Goal: Task Accomplishment & Management: Use online tool/utility

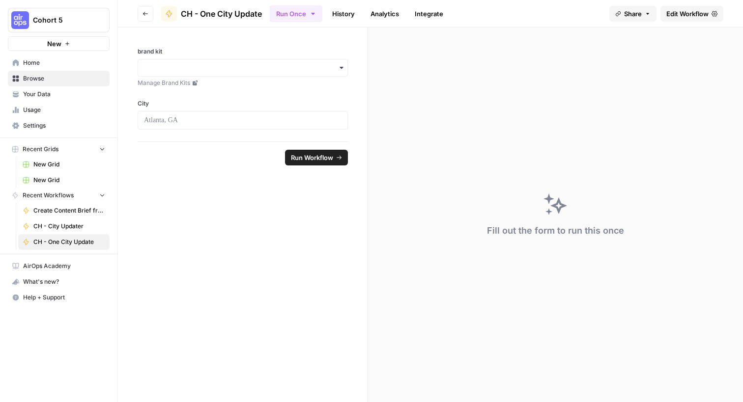
click at [26, 63] on span "Home" at bounding box center [64, 62] width 82 height 9
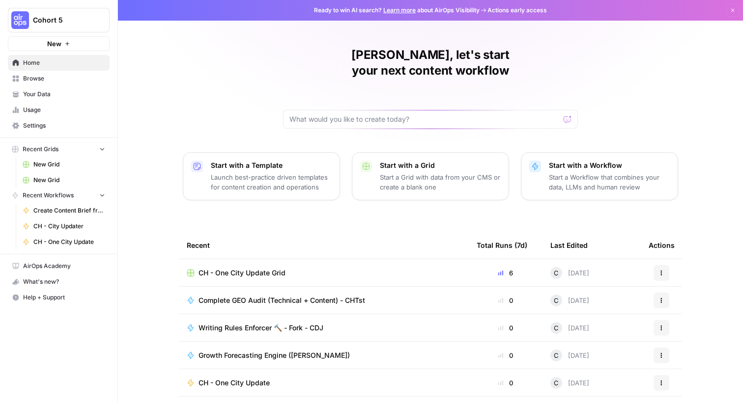
click at [236, 296] on span "Complete GEO Audit (Technical + Content) - CHTst" at bounding box center [281, 301] width 167 height 10
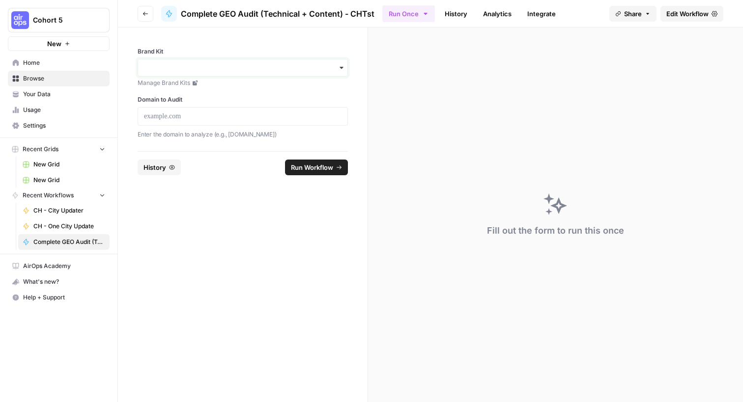
click at [336, 68] on input "Brand Kit" at bounding box center [243, 68] width 198 height 10
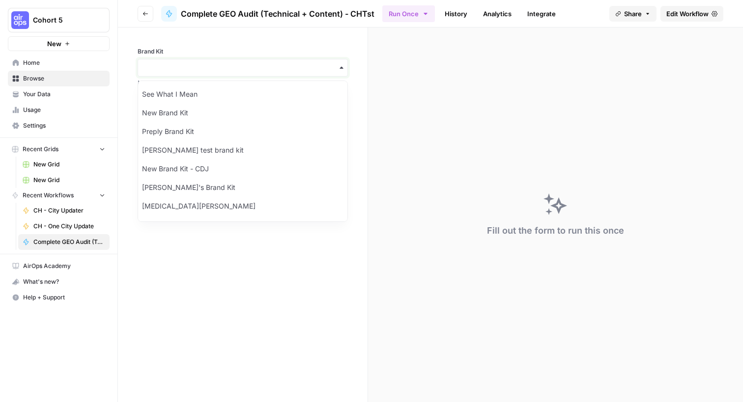
click at [198, 67] on input "Brand Kit" at bounding box center [243, 68] width 198 height 10
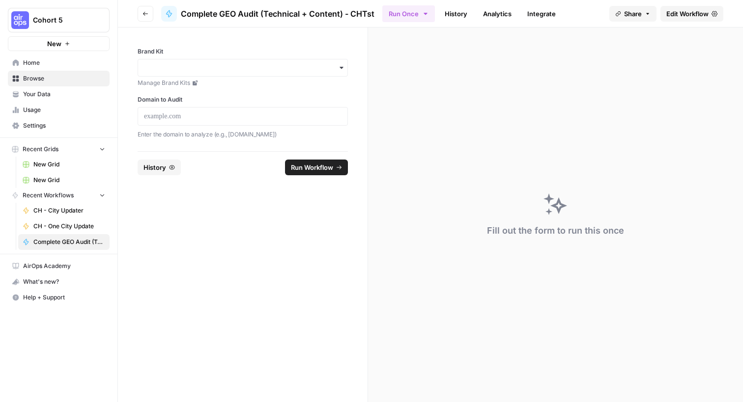
click at [341, 68] on icon "button" at bounding box center [340, 68] width 3 height 2
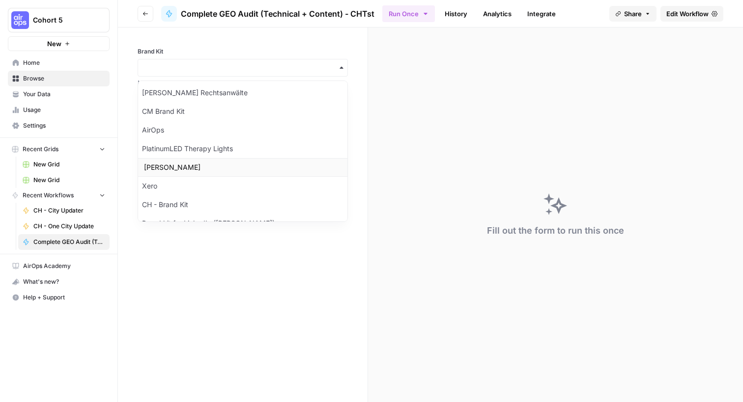
scroll to position [421, 0]
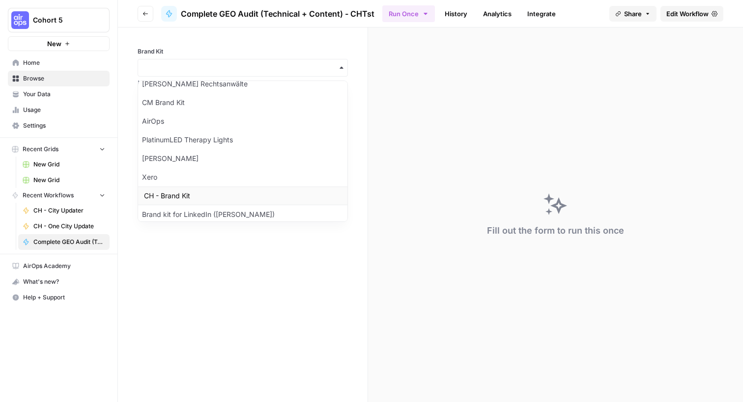
click at [190, 194] on div "CH - Brand Kit" at bounding box center [242, 196] width 209 height 19
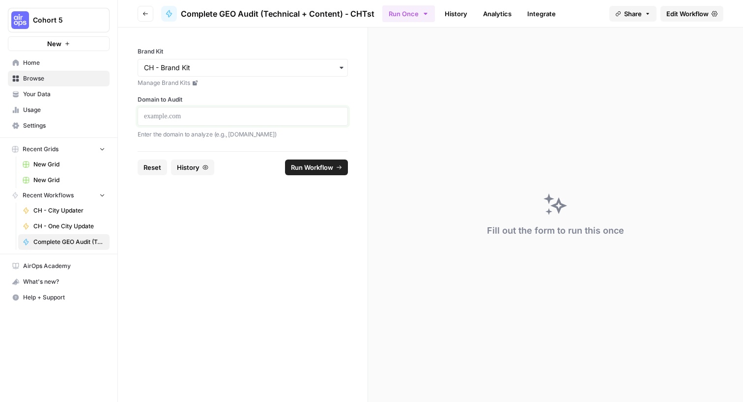
click at [207, 119] on p at bounding box center [243, 117] width 198 height 10
click at [301, 172] on button "Run Workflow" at bounding box center [316, 168] width 63 height 16
click at [457, 15] on link "History" at bounding box center [456, 14] width 34 height 16
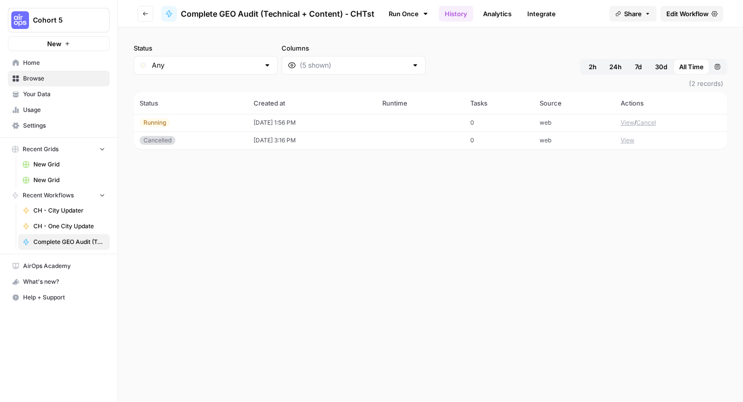
click at [495, 11] on link "Analytics" at bounding box center [497, 14] width 40 height 16
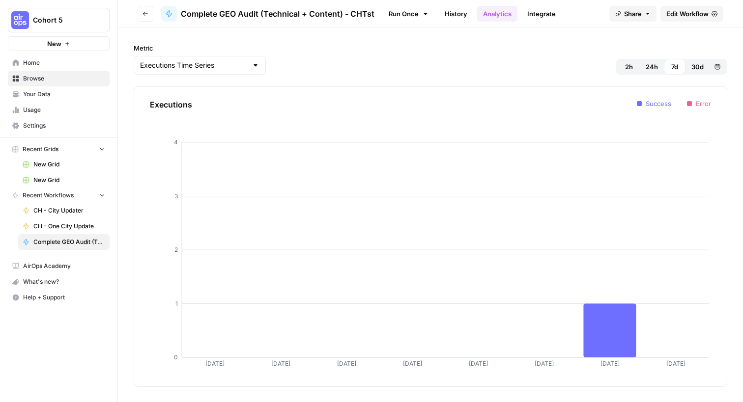
click at [537, 17] on link "Integrate" at bounding box center [541, 14] width 40 height 16
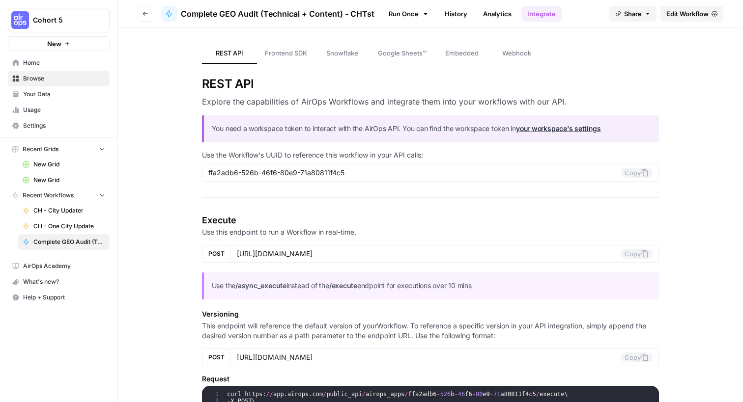
click at [406, 16] on link "Run Once" at bounding box center [408, 13] width 53 height 17
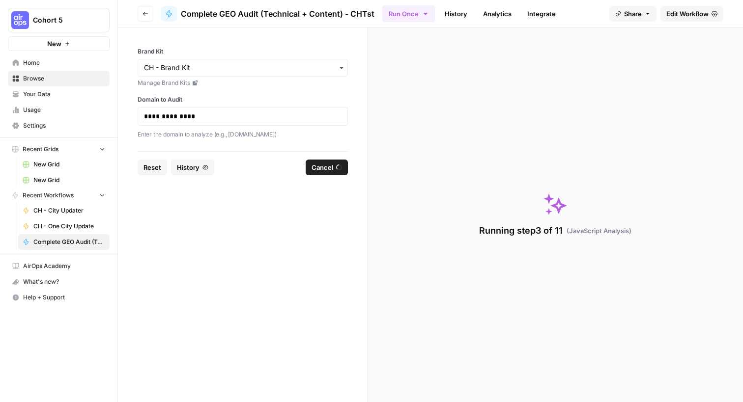
click at [43, 27] on button "Cohort 5" at bounding box center [59, 20] width 102 height 25
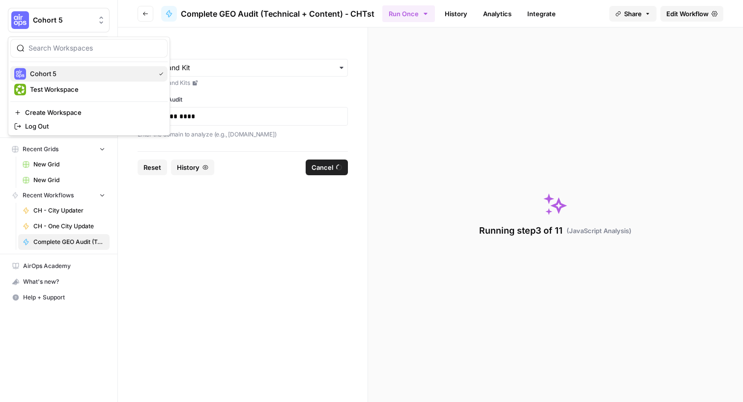
click at [42, 71] on span "Cohort 5" at bounding box center [90, 74] width 121 height 10
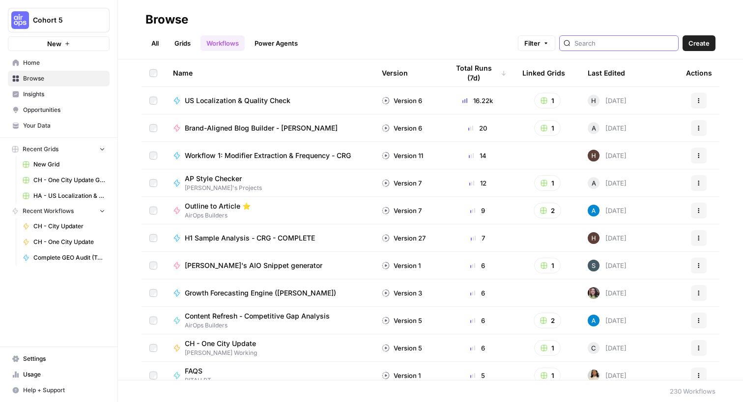
click at [628, 44] on input "search" at bounding box center [624, 43] width 100 height 10
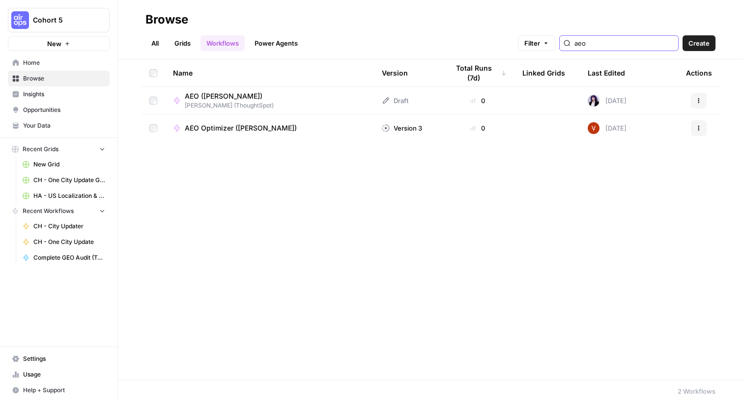
type input "aeo"
click at [196, 96] on span "AEO ([PERSON_NAME])" at bounding box center [225, 96] width 81 height 10
click at [236, 126] on span "AEO Optimizer ([PERSON_NAME])" at bounding box center [241, 128] width 112 height 10
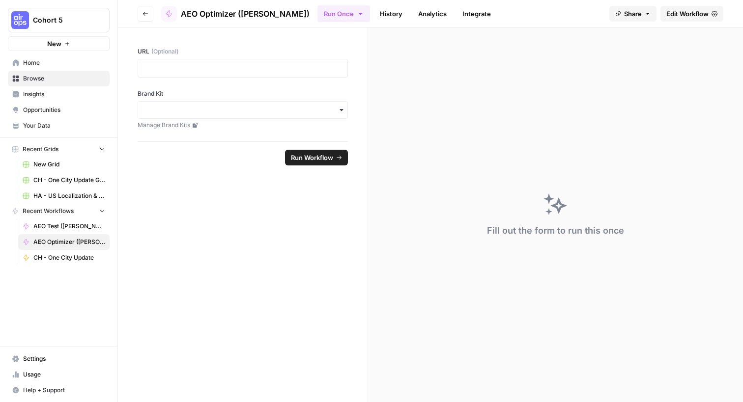
click at [683, 17] on span "Edit Workflow" at bounding box center [687, 14] width 42 height 10
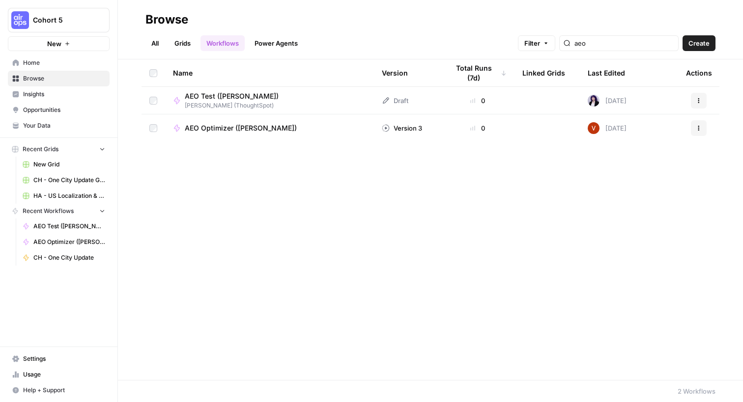
click at [157, 45] on link "All" at bounding box center [154, 43] width 19 height 16
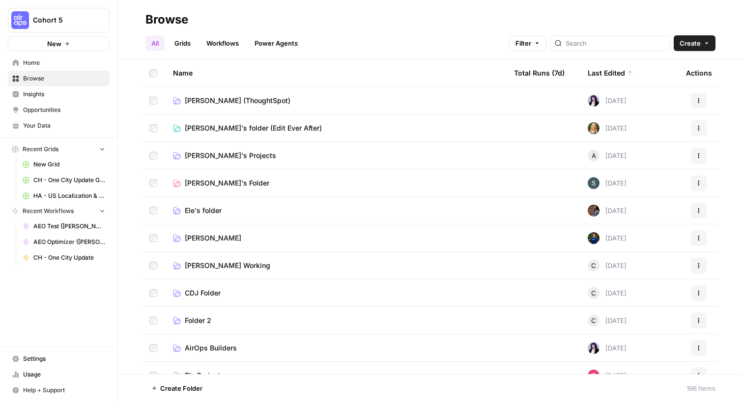
click at [237, 102] on span "[PERSON_NAME] (ThoughtSpot)" at bounding box center [238, 101] width 106 height 10
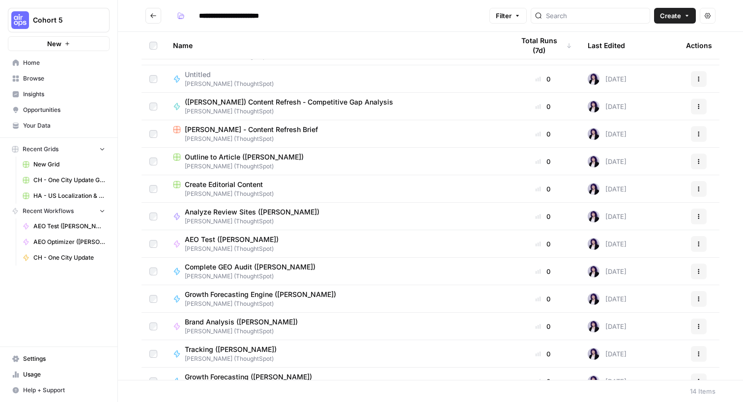
scroll to position [64, 0]
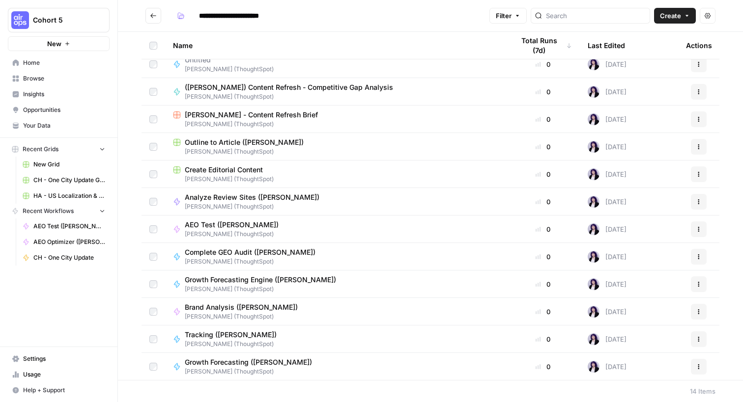
click at [250, 169] on span "Create Editorial Content" at bounding box center [224, 170] width 78 height 10
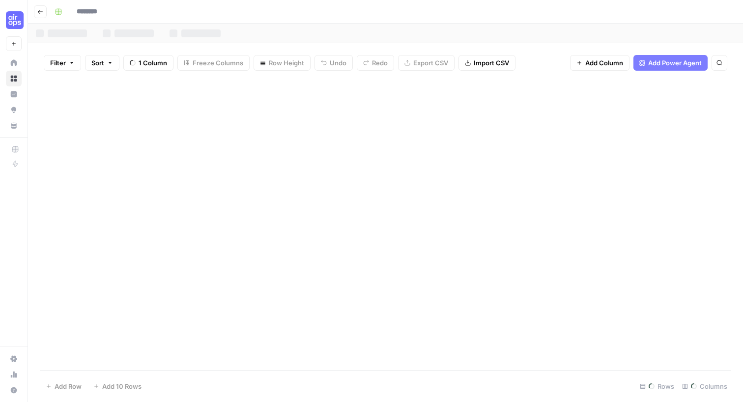
type input "**********"
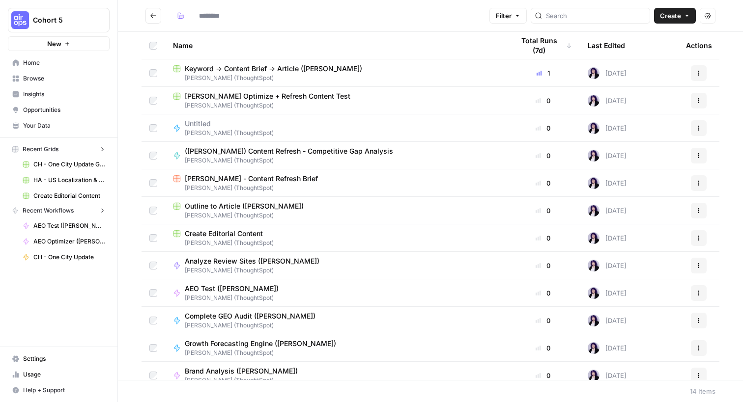
type input "**********"
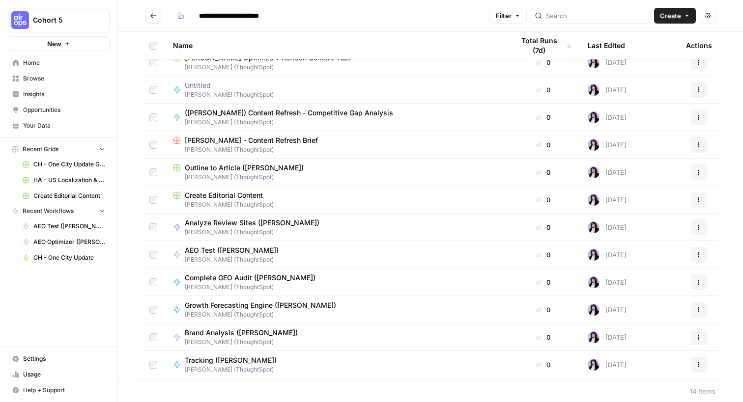
scroll to position [64, 0]
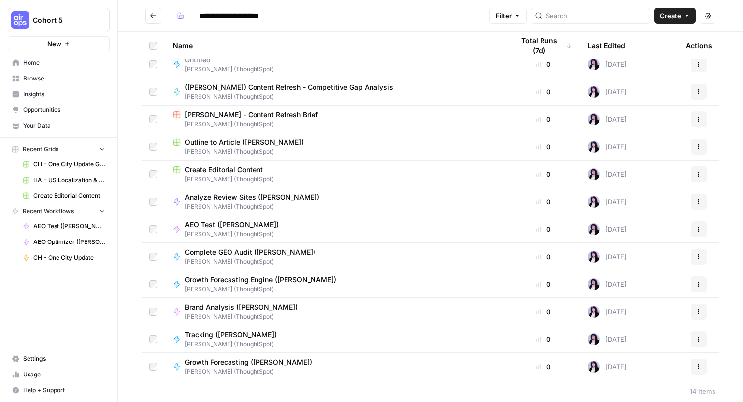
click at [272, 198] on span "Analyze Review Sites ([PERSON_NAME])" at bounding box center [252, 198] width 135 height 10
click at [267, 252] on span "Complete GEO Audit ([PERSON_NAME])" at bounding box center [250, 253] width 131 height 10
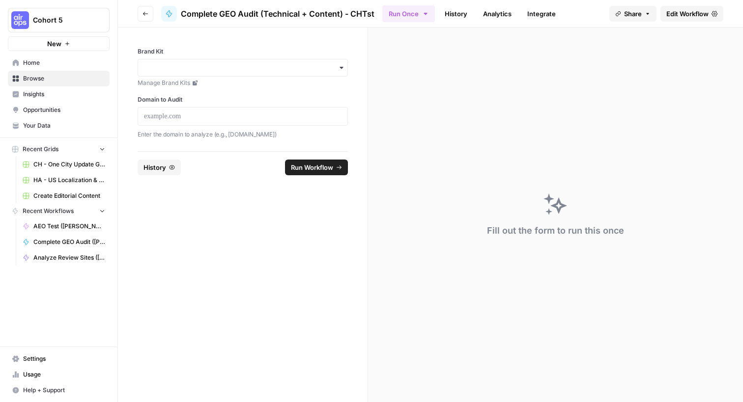
click at [33, 79] on span "Browse" at bounding box center [64, 78] width 82 height 9
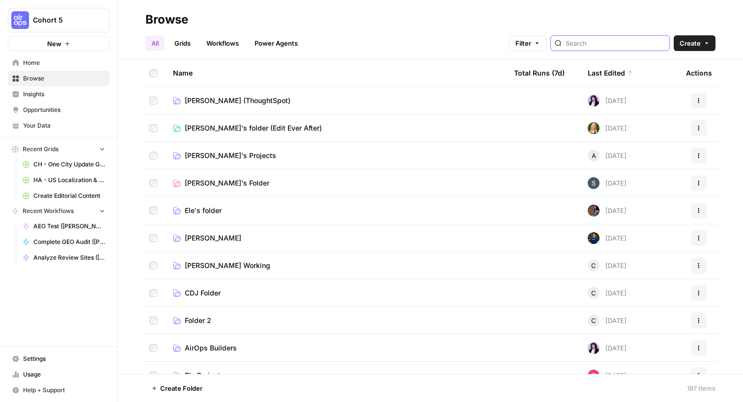
click at [597, 43] on input "search" at bounding box center [615, 43] width 100 height 10
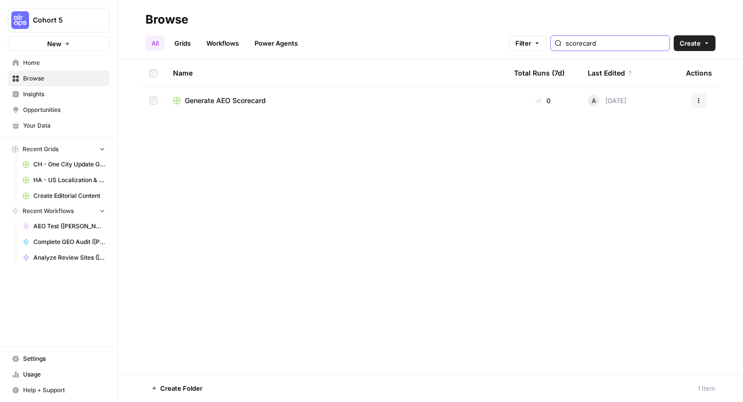
type input "scorecard"
click at [219, 102] on span "Generate AEO Scorecard" at bounding box center [225, 101] width 81 height 10
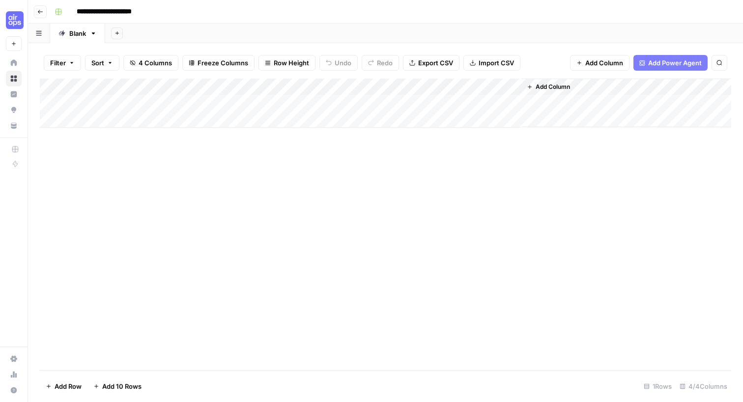
click at [235, 87] on div "Add Column" at bounding box center [385, 103] width 691 height 49
click at [402, 169] on div "Add Column" at bounding box center [385, 225] width 691 height 292
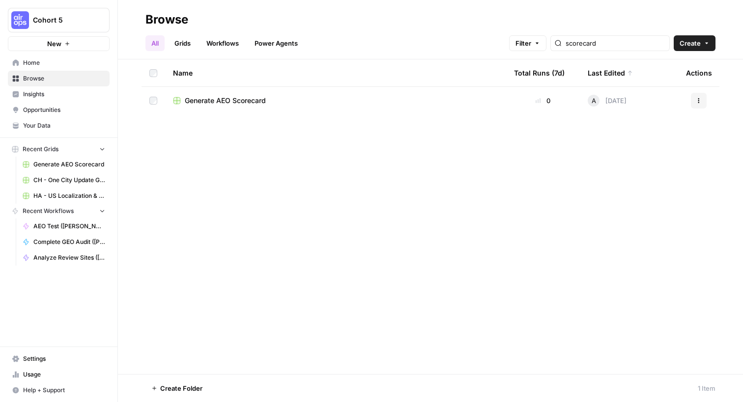
click at [701, 103] on icon "button" at bounding box center [699, 101] width 6 height 6
click at [639, 123] on span "Duplicate" at bounding box center [655, 124] width 79 height 10
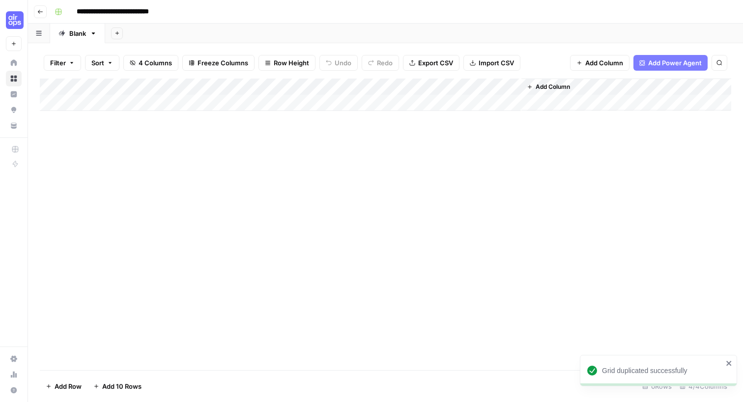
click at [175, 13] on input "**********" at bounding box center [130, 12] width 116 height 16
click at [174, 13] on input "**********" at bounding box center [130, 12] width 116 height 16
type input "**********"
click at [242, 181] on div "Add Column" at bounding box center [385, 225] width 691 height 292
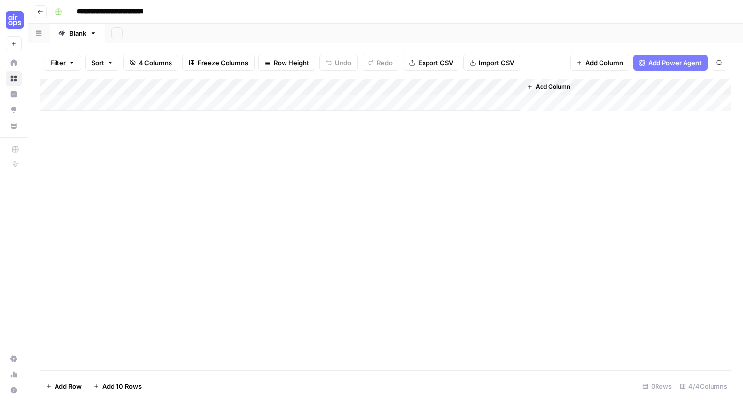
click at [253, 86] on div "Add Column" at bounding box center [385, 95] width 691 height 32
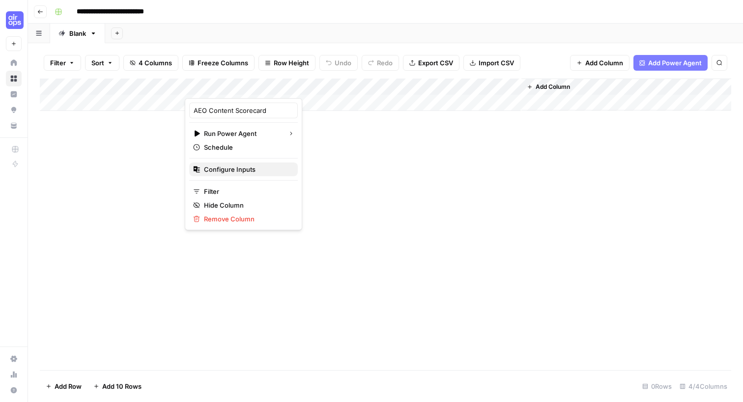
click at [240, 172] on span "Configure Inputs" at bounding box center [247, 170] width 86 height 10
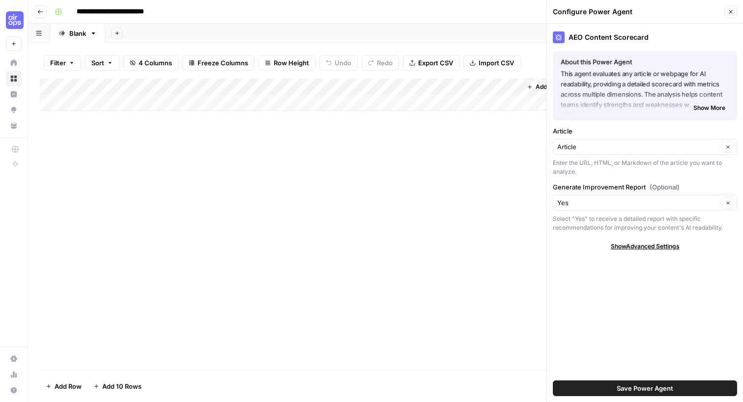
click at [241, 217] on div "Add Column" at bounding box center [385, 225] width 691 height 292
click at [117, 102] on div "Add Column" at bounding box center [385, 95] width 691 height 32
click at [150, 84] on div "Add Column" at bounding box center [385, 103] width 691 height 49
click at [346, 202] on div "Add Column" at bounding box center [385, 225] width 691 height 292
click at [346, 213] on div "Add Column" at bounding box center [385, 225] width 691 height 292
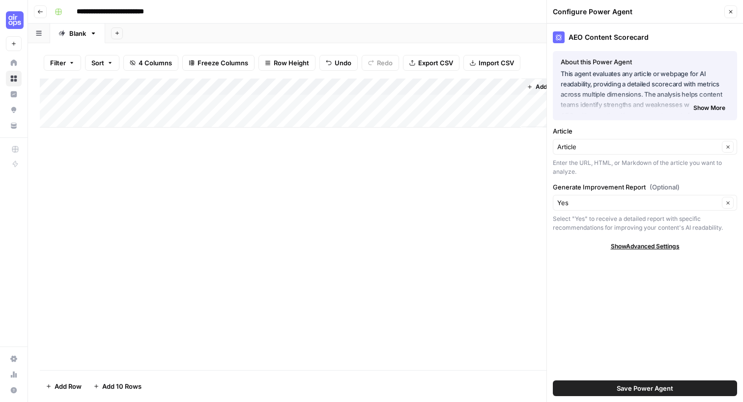
click at [98, 99] on div "Add Column" at bounding box center [385, 103] width 691 height 49
click at [108, 122] on div "Add Column" at bounding box center [385, 103] width 691 height 49
paste input "**********"
type input "**********"
click at [220, 212] on div "Add Column" at bounding box center [385, 225] width 691 height 292
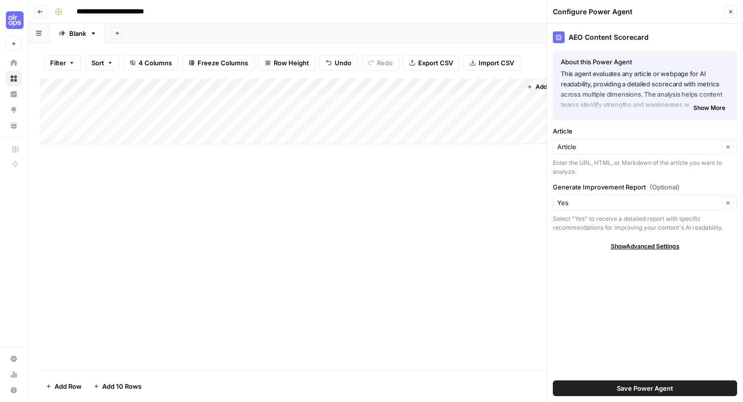
click at [301, 86] on div "Add Column" at bounding box center [385, 112] width 691 height 66
click at [317, 109] on span "All Rows" at bounding box center [336, 110] width 62 height 10
click at [729, 12] on icon "button" at bounding box center [731, 12] width 6 height 6
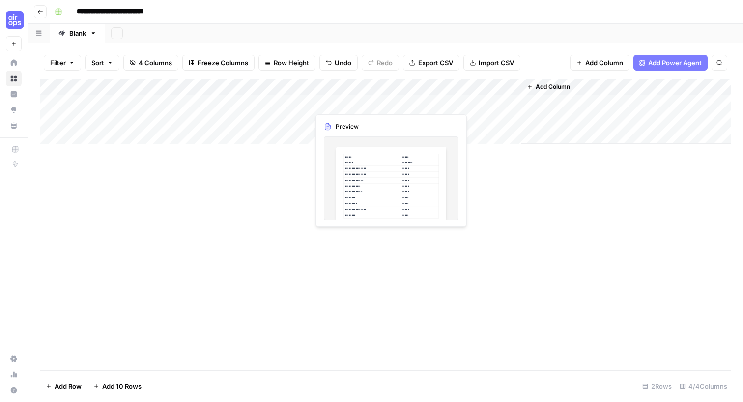
click at [344, 105] on div "Add Column" at bounding box center [385, 112] width 691 height 66
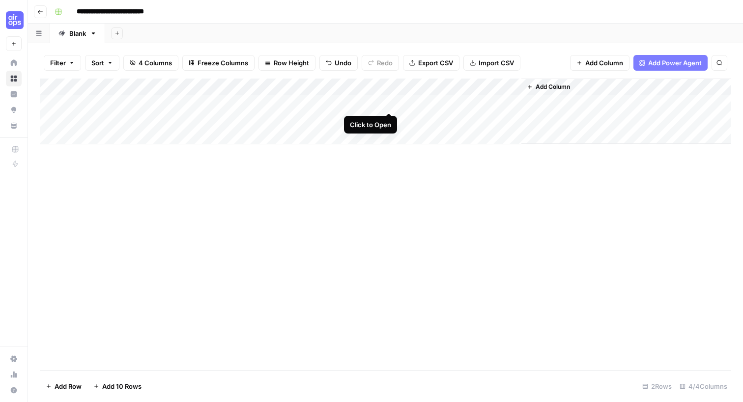
click at [389, 102] on div "Add Column" at bounding box center [385, 112] width 691 height 66
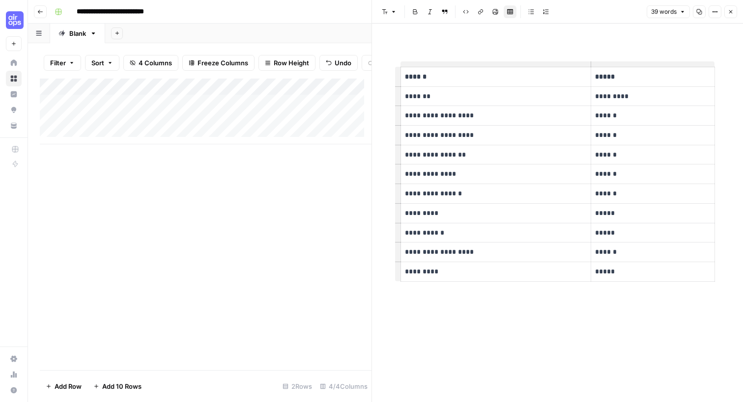
click at [330, 237] on div "Add Column" at bounding box center [206, 225] width 332 height 292
click at [731, 14] on icon "button" at bounding box center [731, 12] width 6 height 6
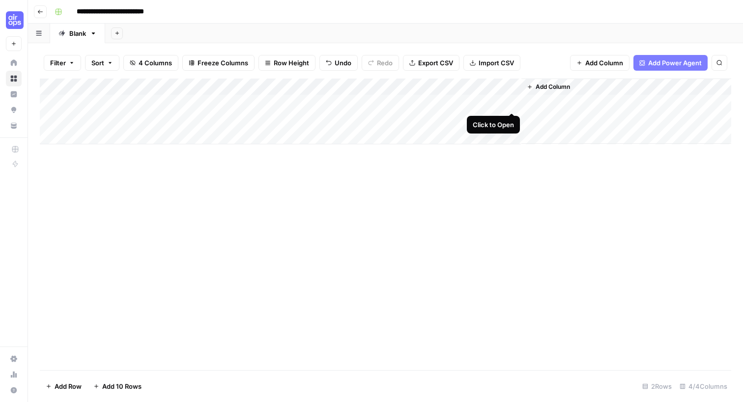
click at [510, 104] on div "Add Column" at bounding box center [385, 112] width 691 height 66
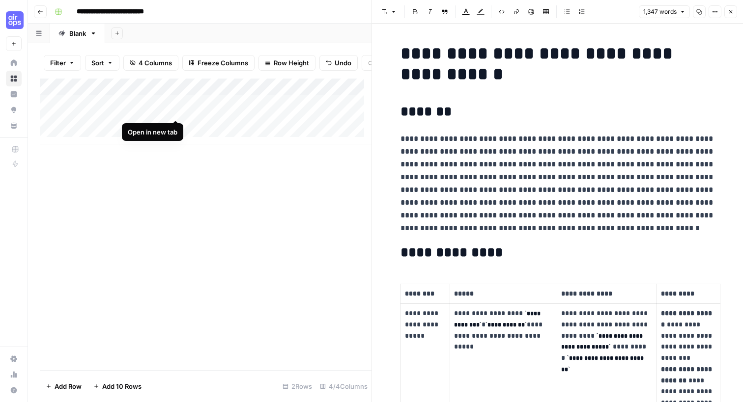
click at [176, 112] on div "Add Column" at bounding box center [206, 112] width 332 height 66
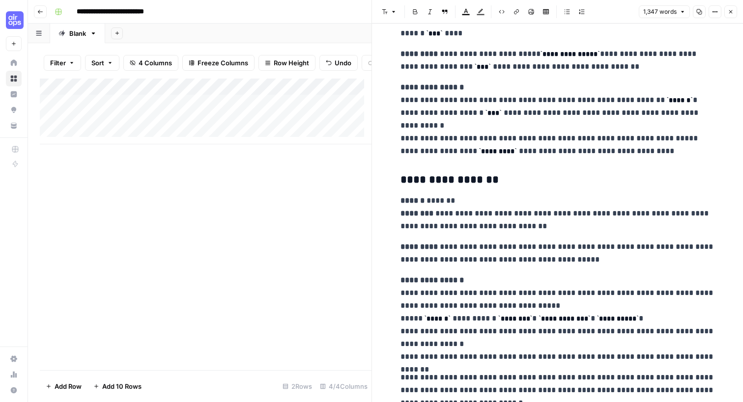
scroll to position [3728, 0]
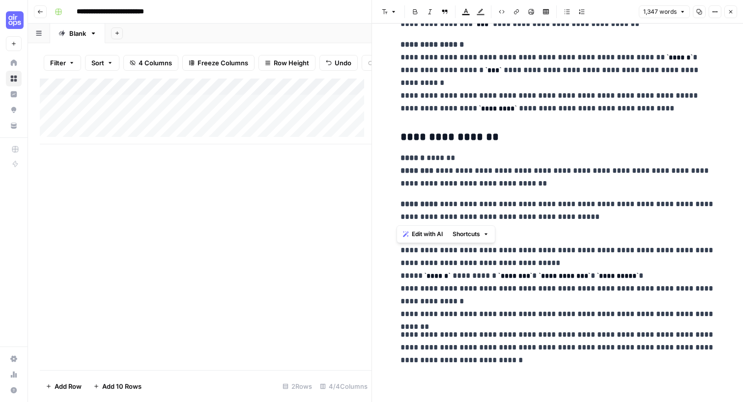
drag, startPoint x: 399, startPoint y: 171, endPoint x: 605, endPoint y: 213, distance: 210.6
copy div "**********"
